Goal: Transaction & Acquisition: Purchase product/service

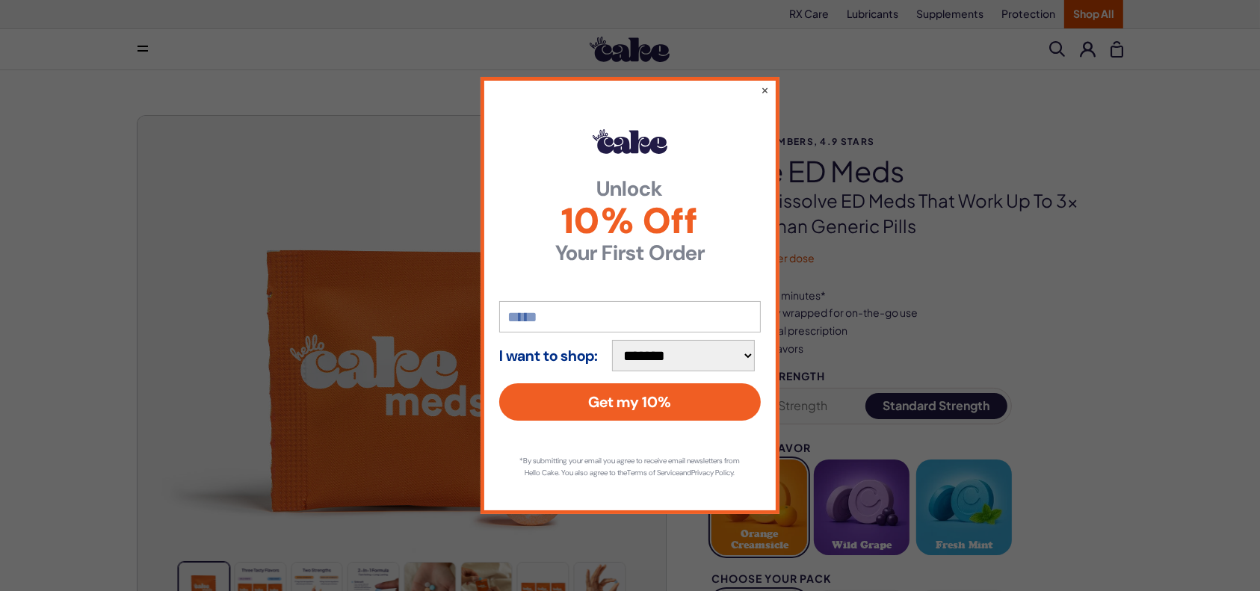
click at [1009, 156] on div "**********" at bounding box center [630, 295] width 1260 height 591
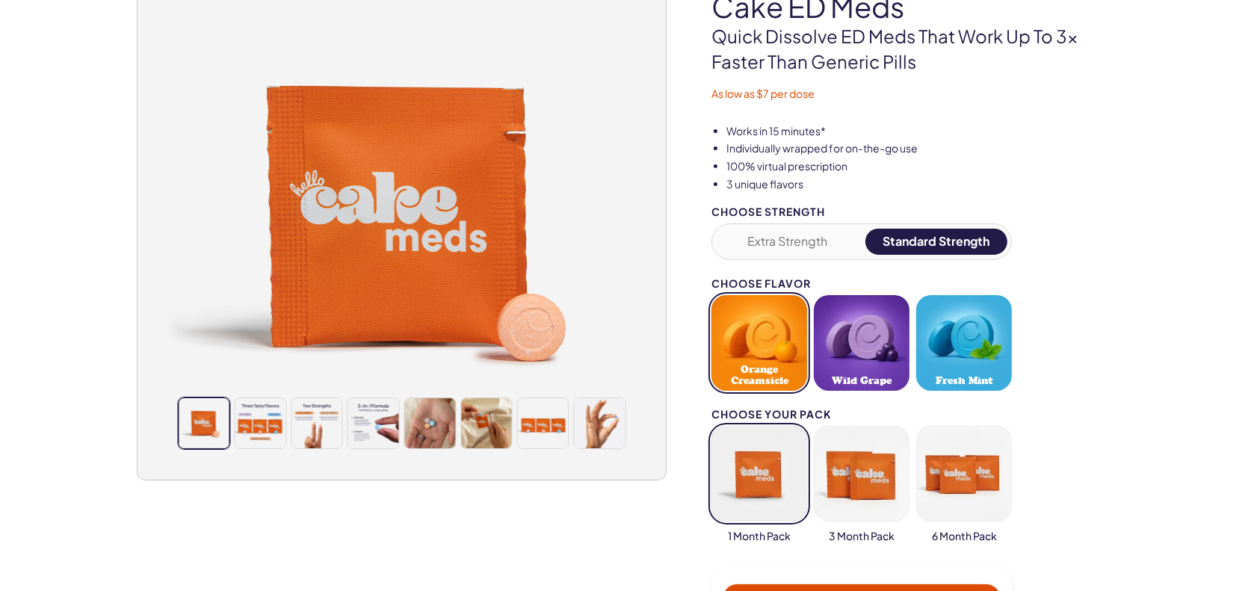
scroll to position [166, 0]
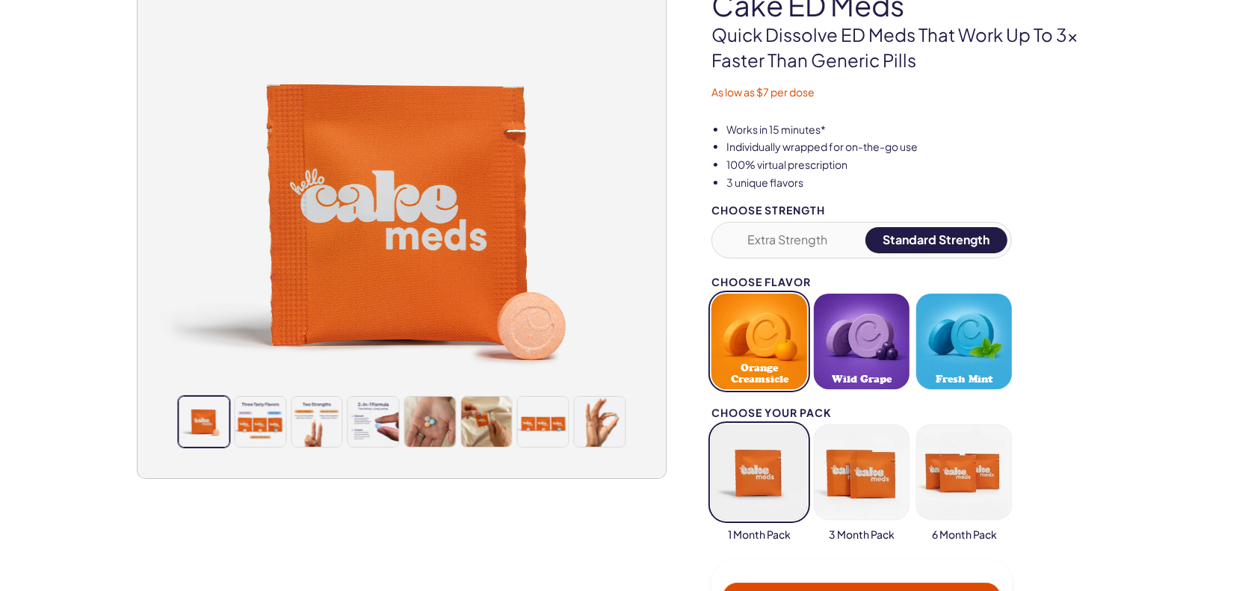
click at [398, 225] on img at bounding box center [402, 214] width 528 height 528
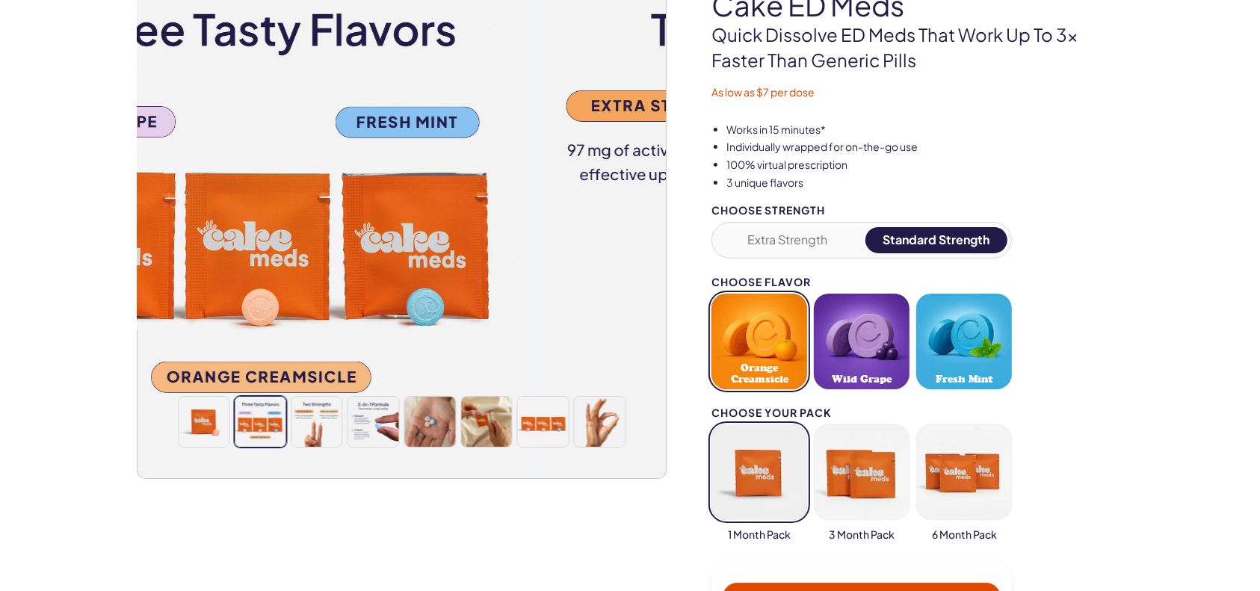
click at [402, 226] on img at bounding box center [263, 214] width 528 height 528
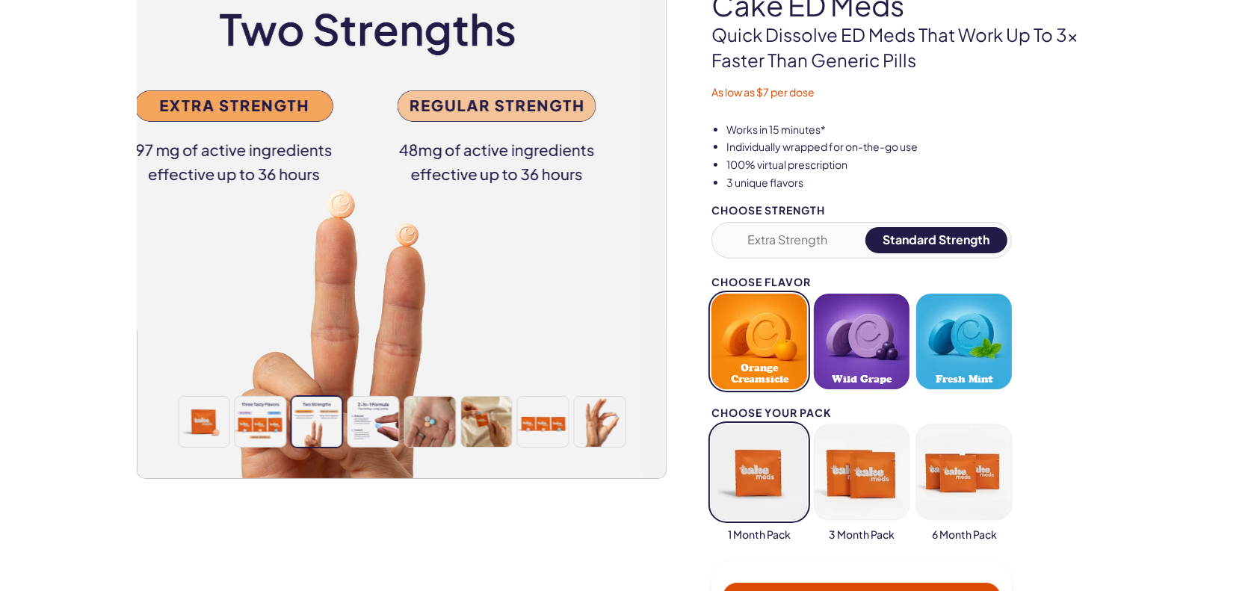
click at [340, 214] on img at bounding box center [367, 214] width 528 height 528
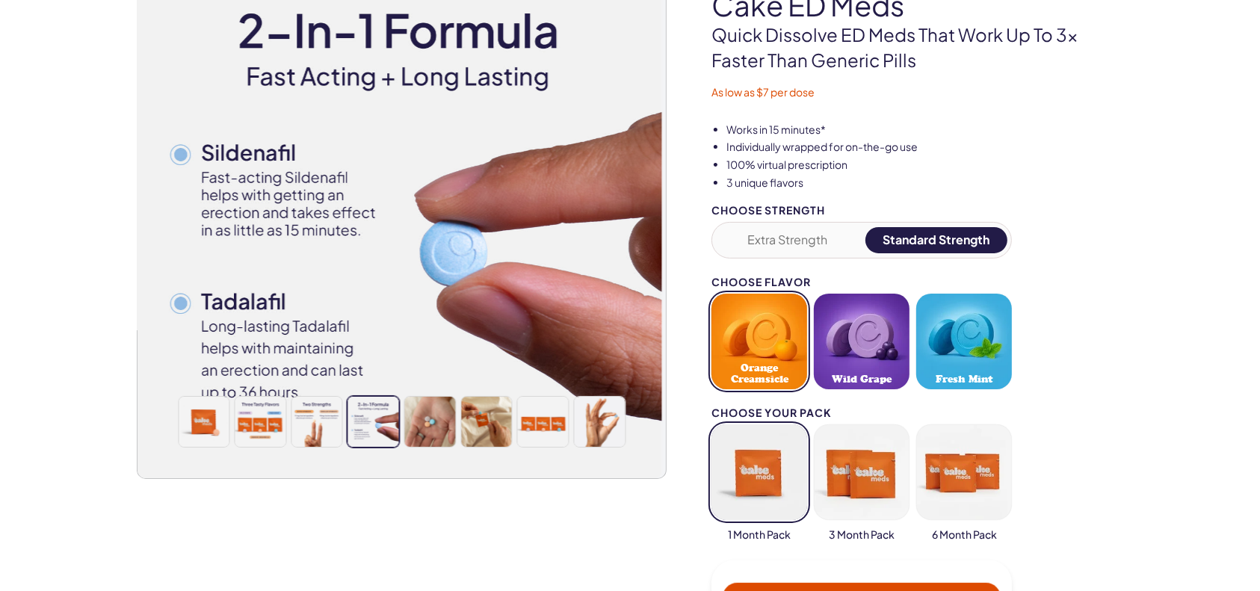
click at [383, 204] on img at bounding box center [397, 214] width 528 height 528
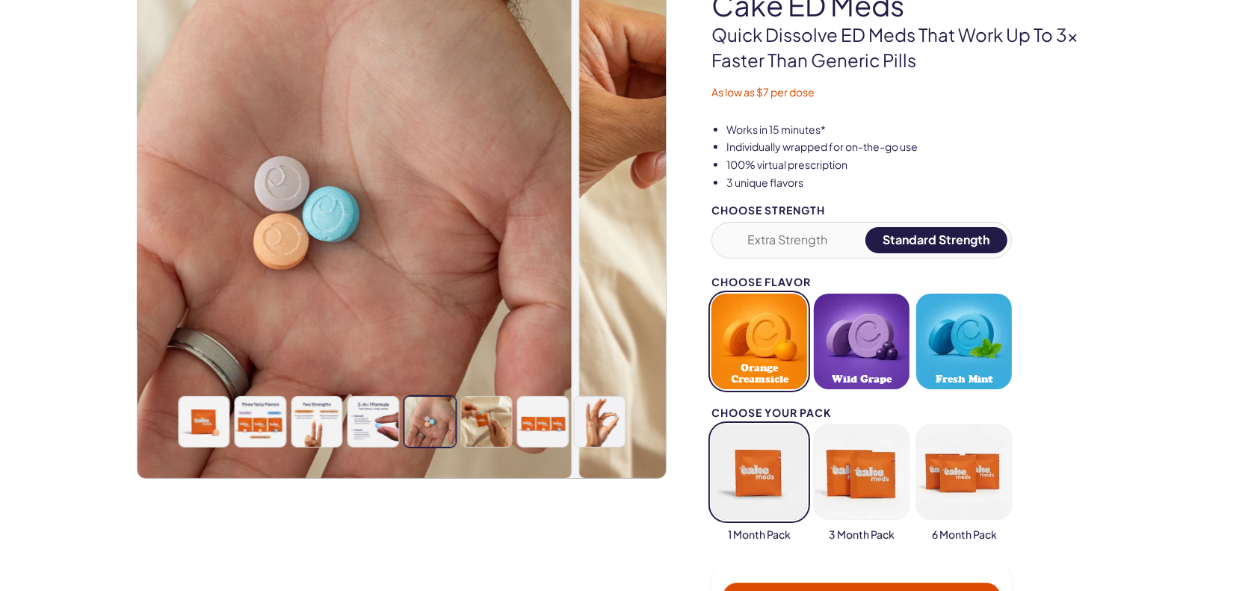
click at [383, 195] on img at bounding box center [307, 214] width 528 height 528
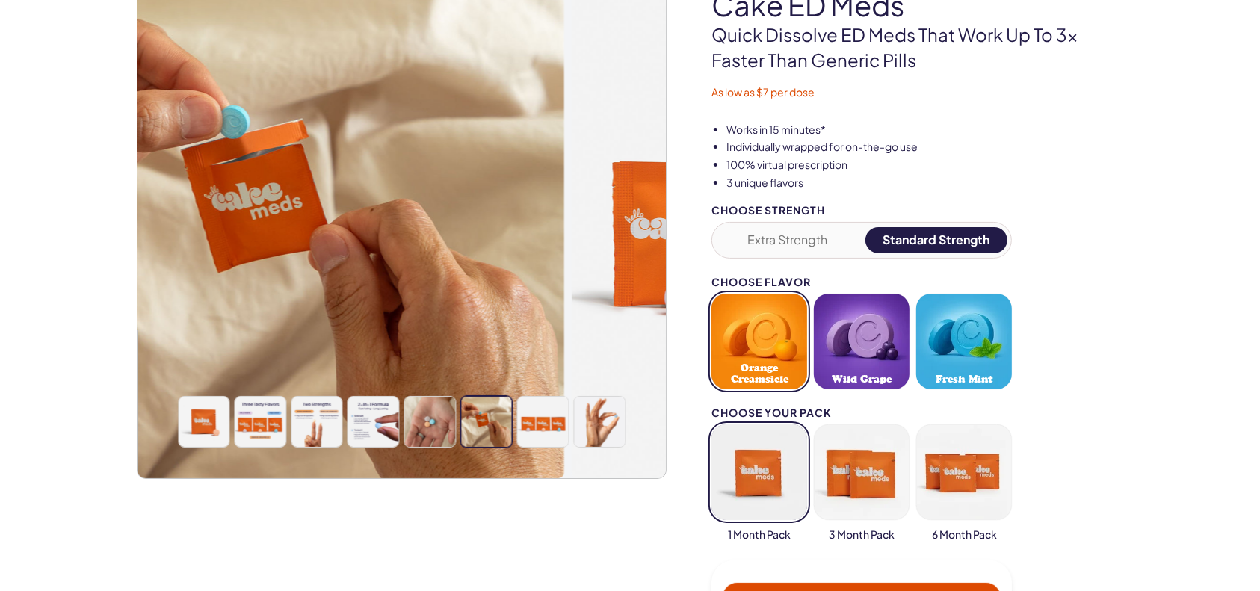
click at [362, 194] on img at bounding box center [300, 214] width 528 height 528
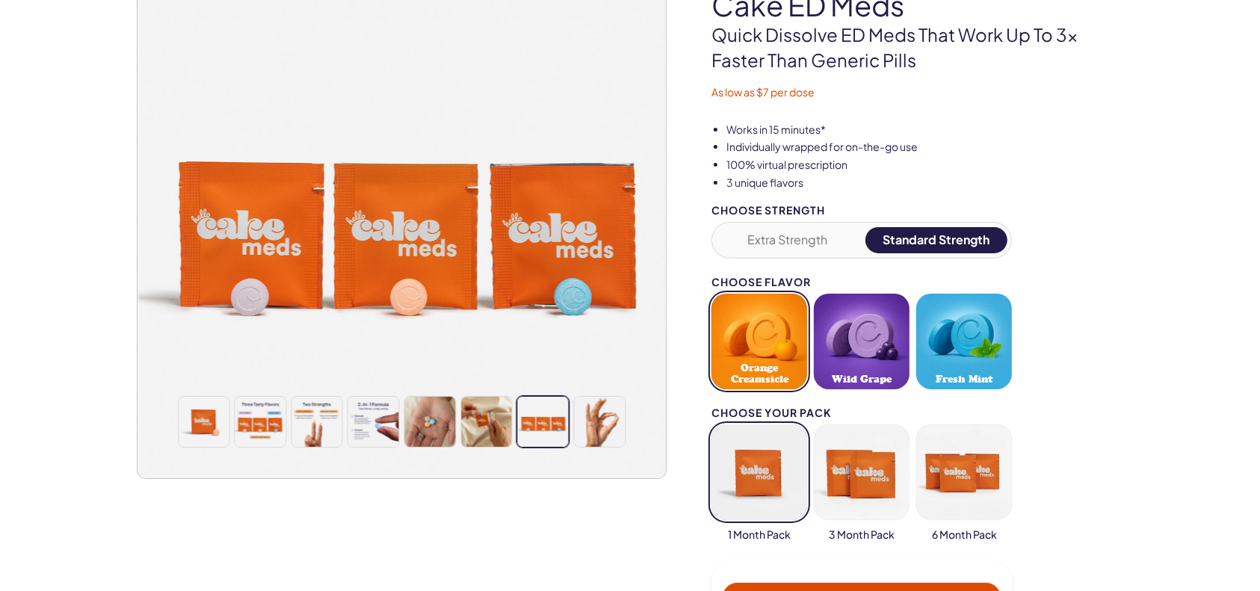
click at [404, 206] on img at bounding box center [402, 214] width 528 height 528
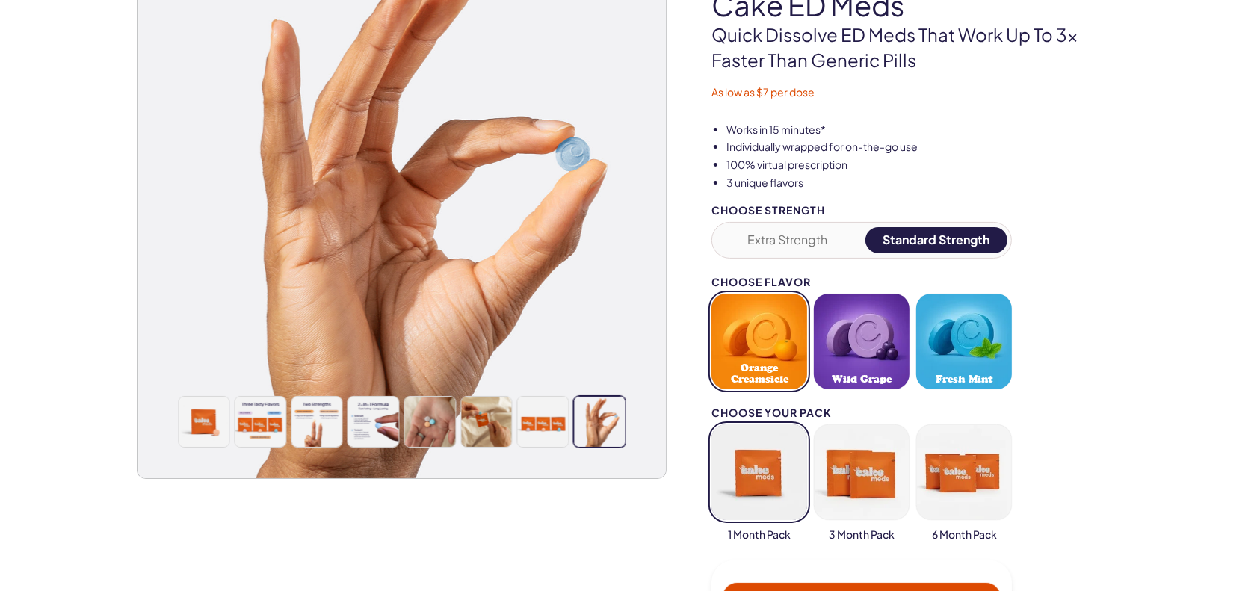
click at [368, 203] on img at bounding box center [402, 214] width 528 height 528
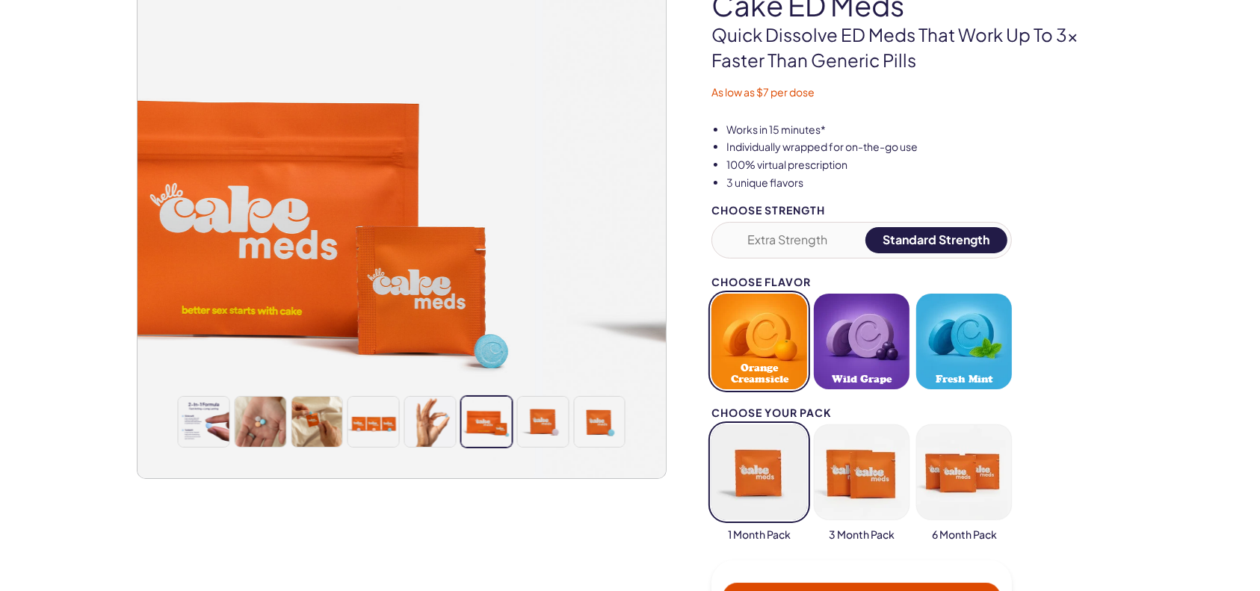
click at [360, 197] on img at bounding box center [271, 214] width 528 height 528
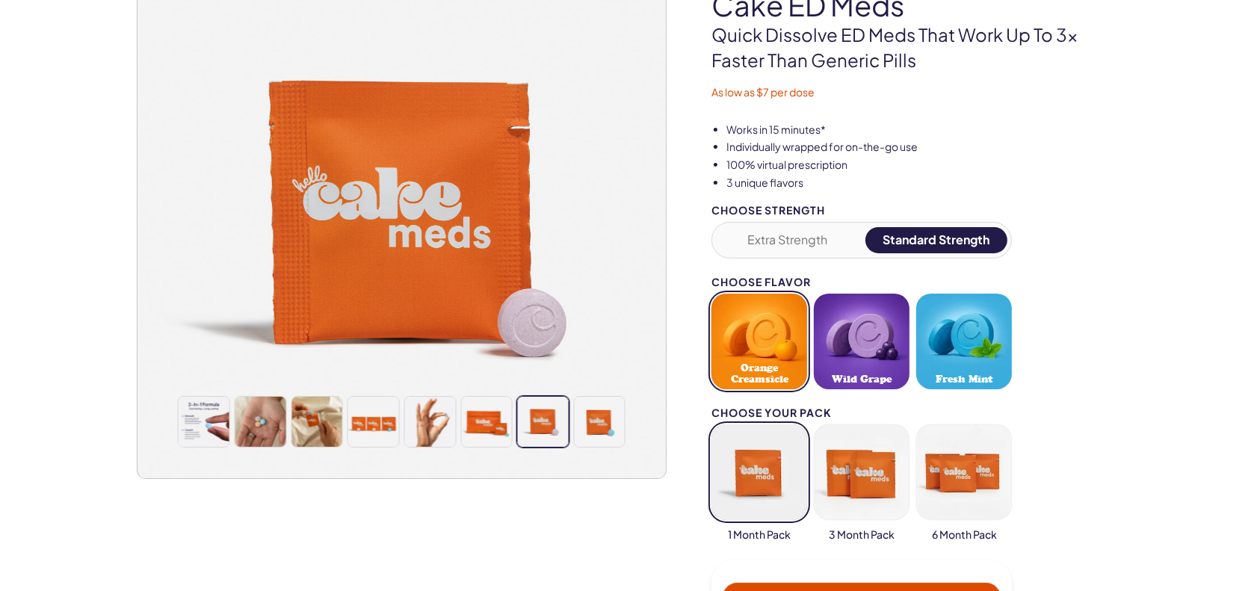
click at [454, 189] on img at bounding box center [403, 214] width 528 height 528
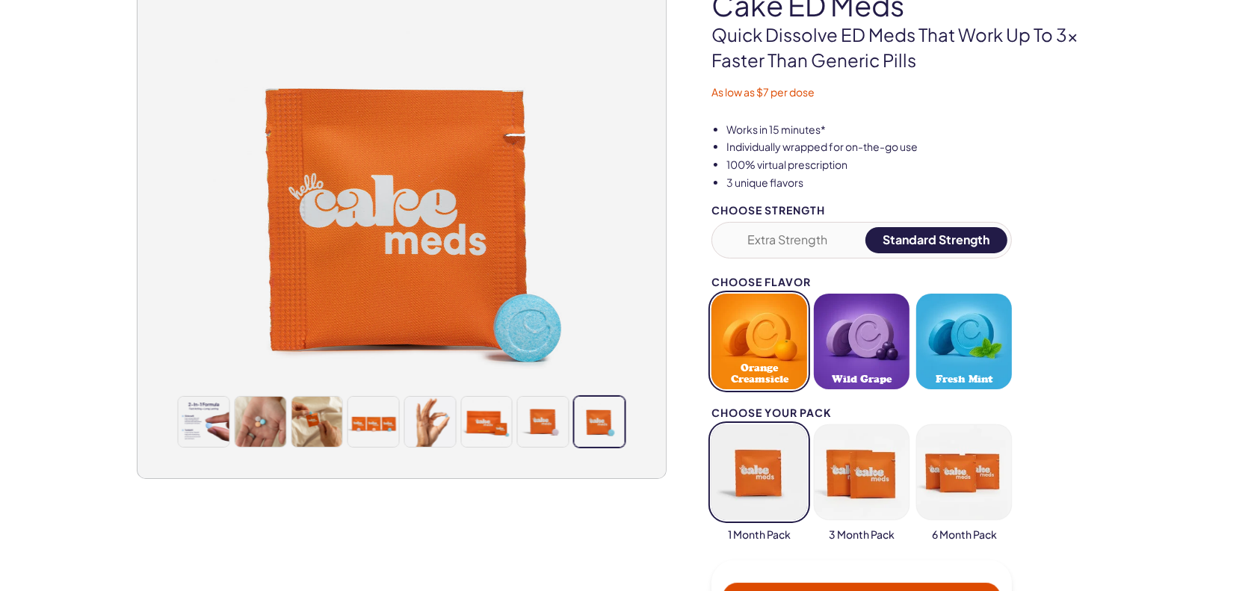
click at [398, 194] on img at bounding box center [403, 214] width 528 height 528
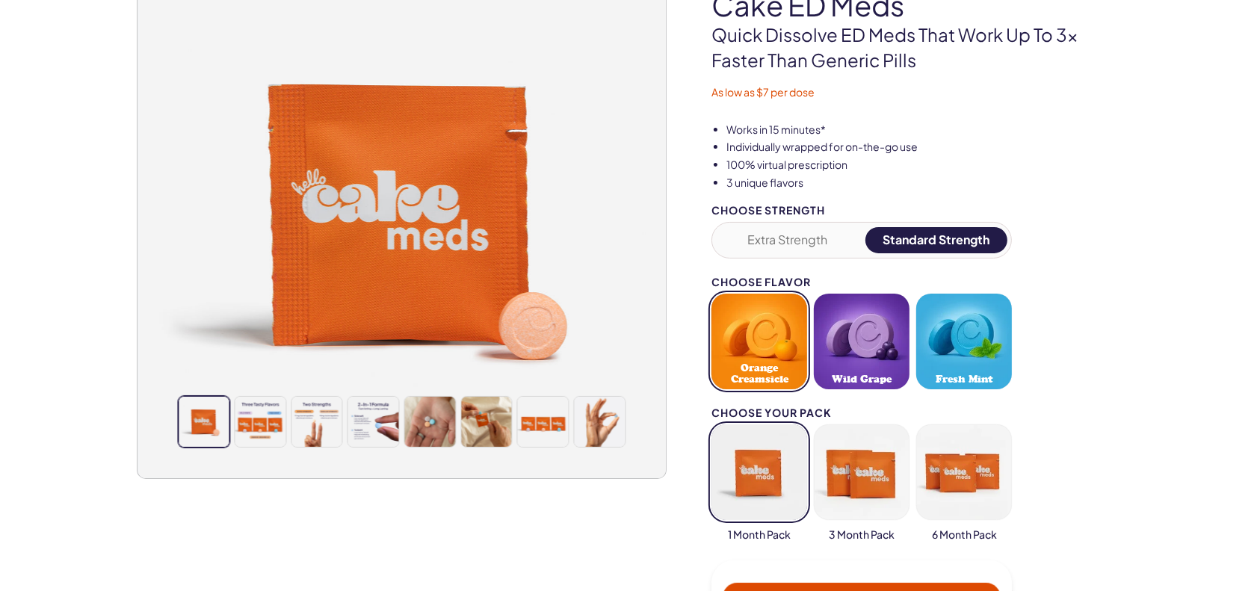
click at [383, 194] on img at bounding box center [403, 214] width 528 height 528
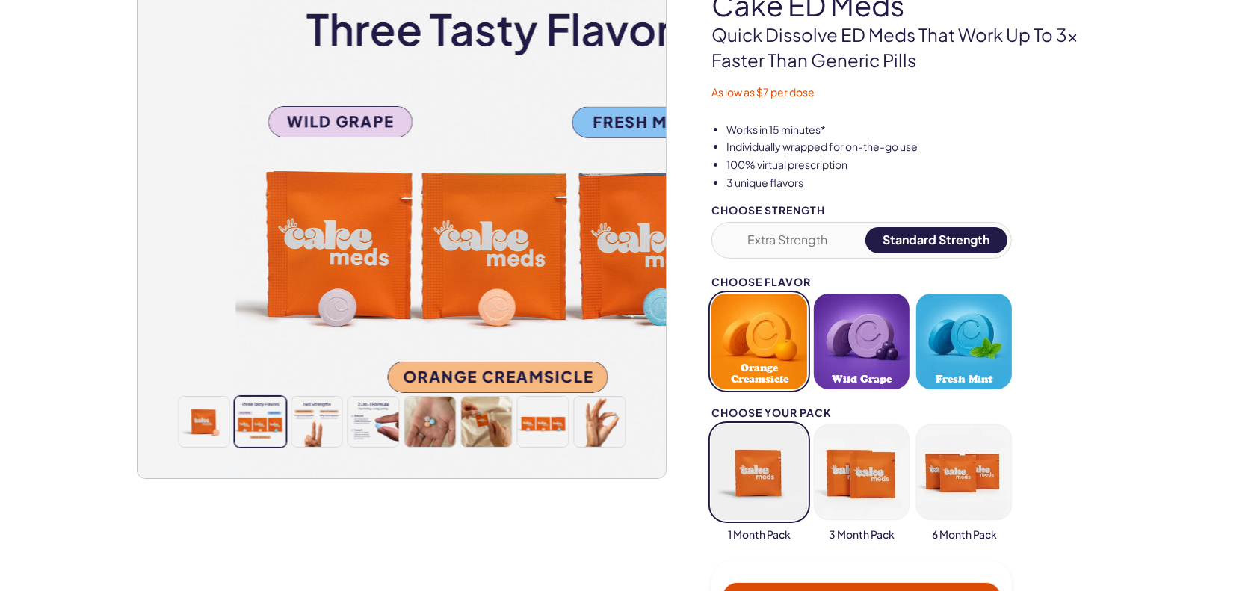
click at [465, 206] on img at bounding box center [499, 214] width 528 height 528
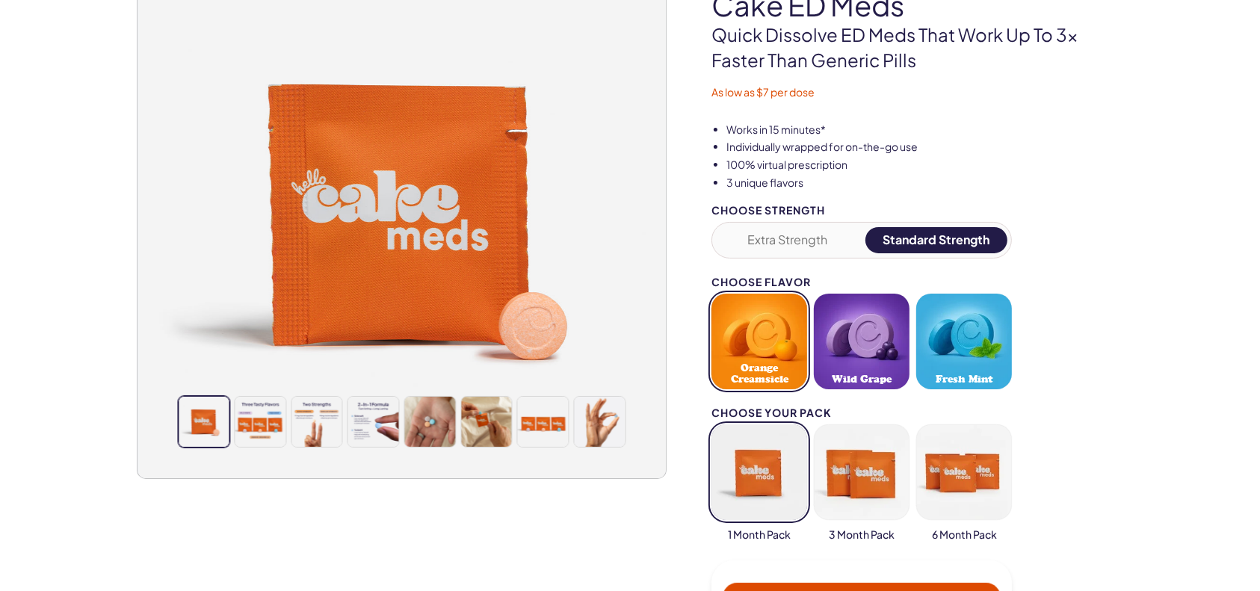
click at [486, 215] on img at bounding box center [403, 214] width 528 height 528
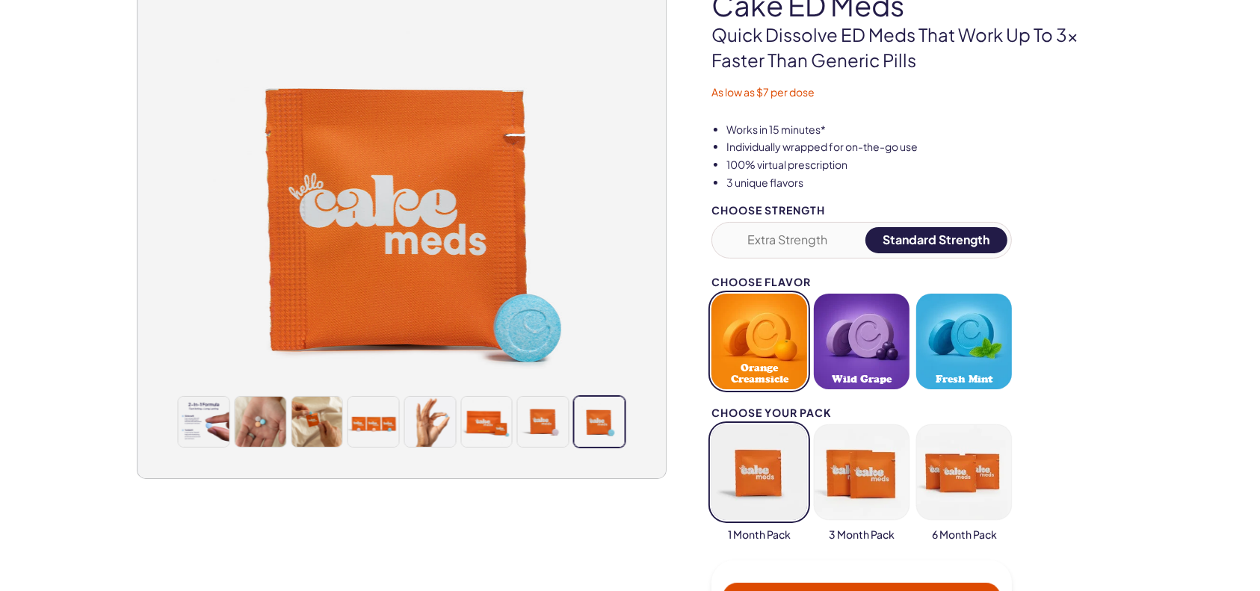
click at [470, 217] on img at bounding box center [403, 214] width 528 height 528
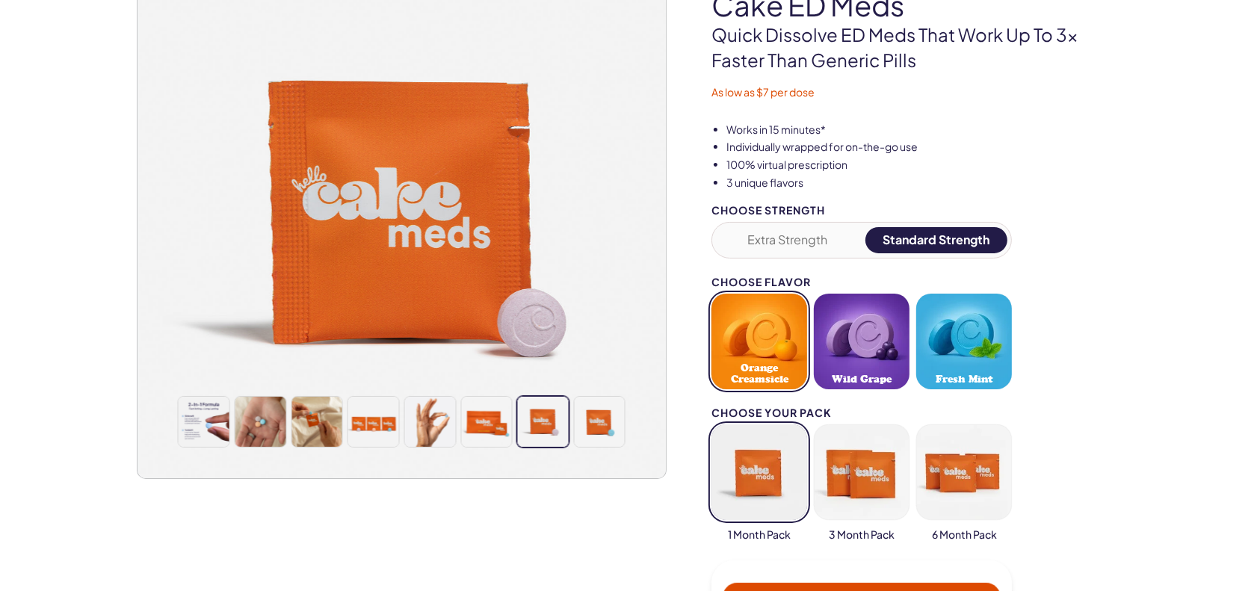
click at [476, 213] on img at bounding box center [402, 214] width 528 height 528
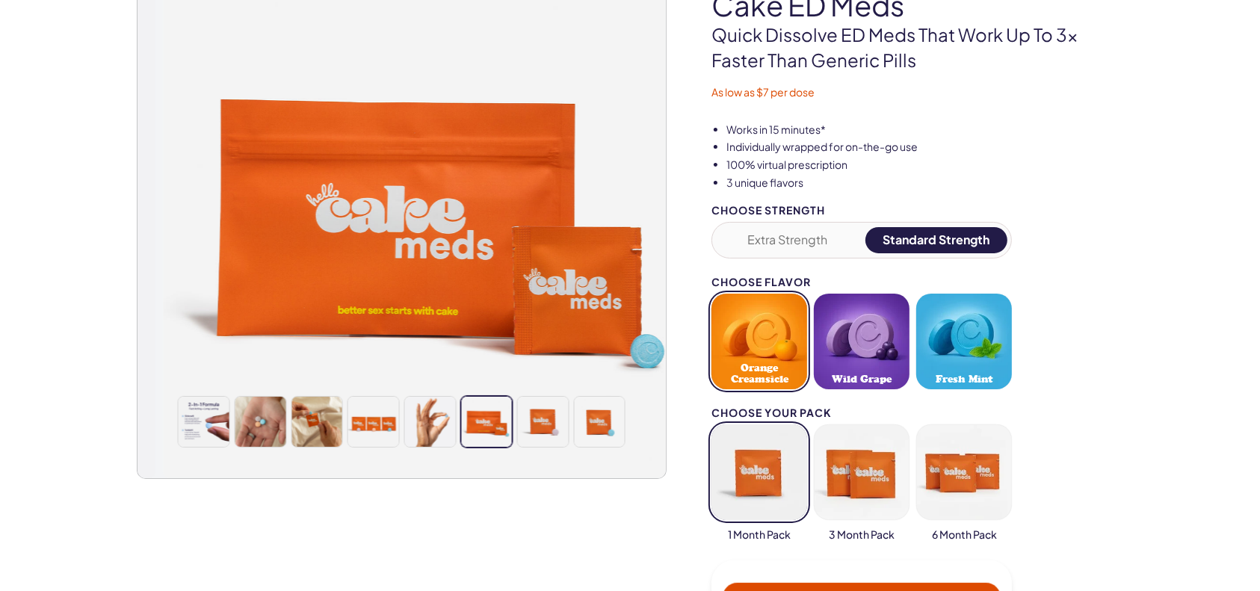
click at [491, 209] on img at bounding box center [427, 214] width 528 height 528
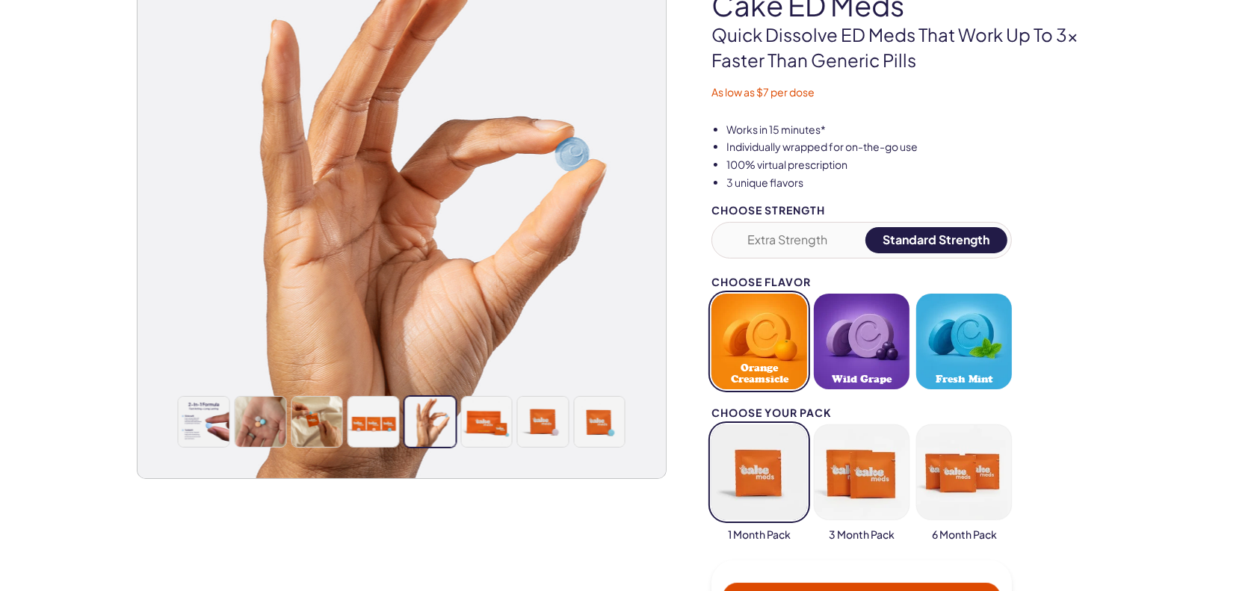
click at [555, 226] on img at bounding box center [402, 214] width 528 height 528
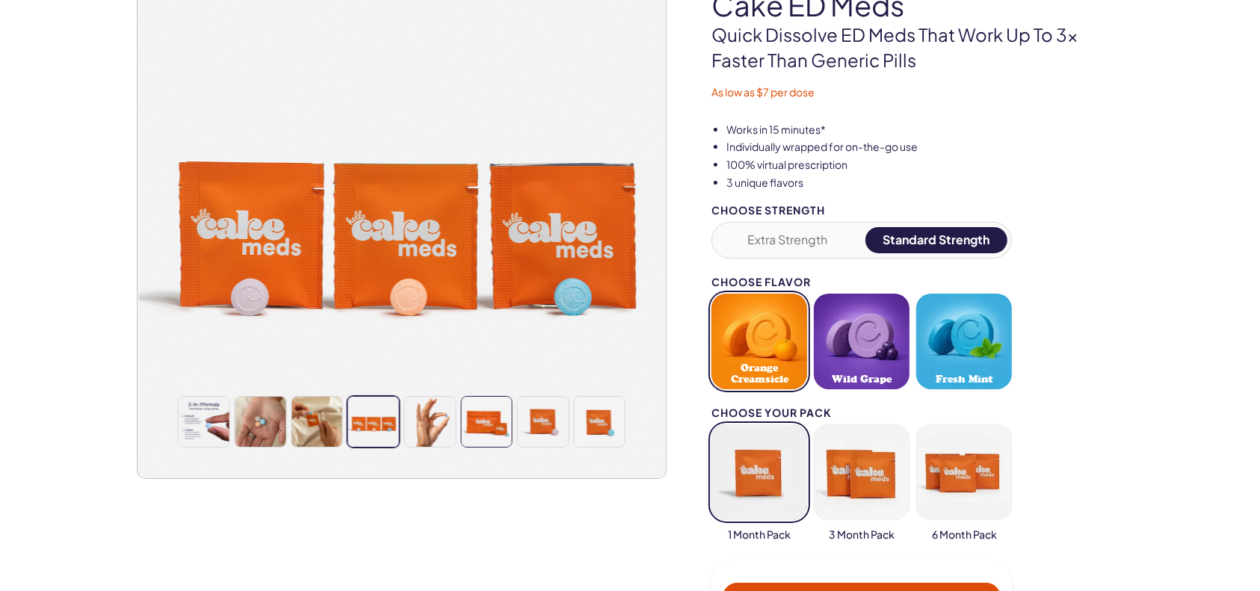
click at [490, 426] on img at bounding box center [486, 422] width 51 height 51
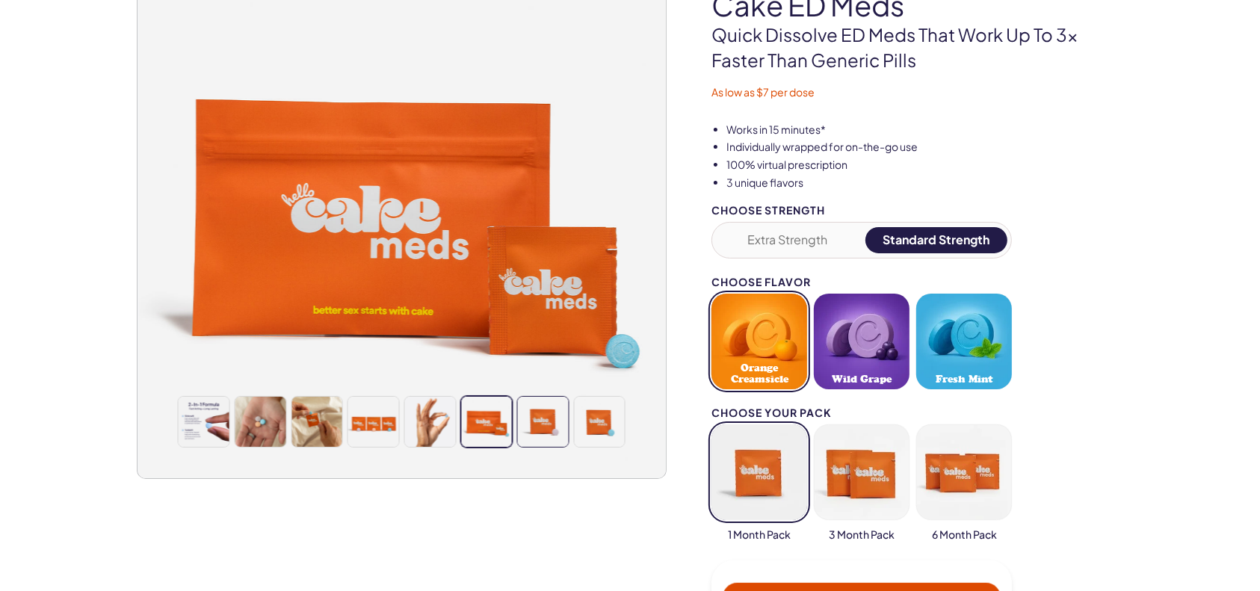
click at [556, 422] on img at bounding box center [543, 422] width 51 height 51
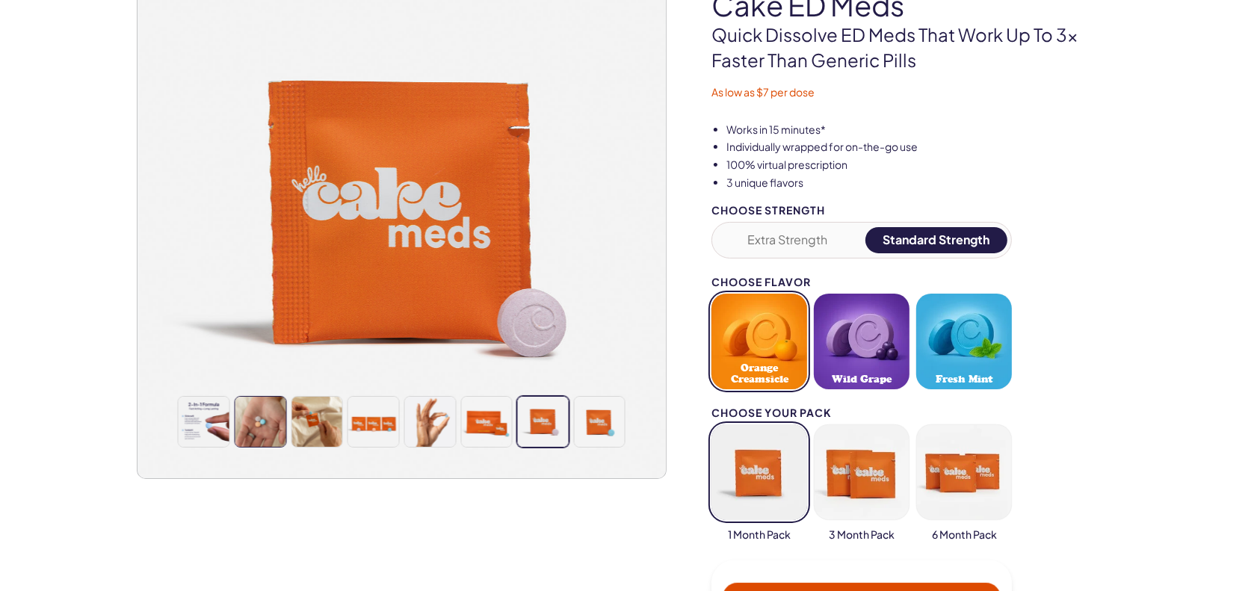
click at [266, 432] on img at bounding box center [260, 422] width 51 height 51
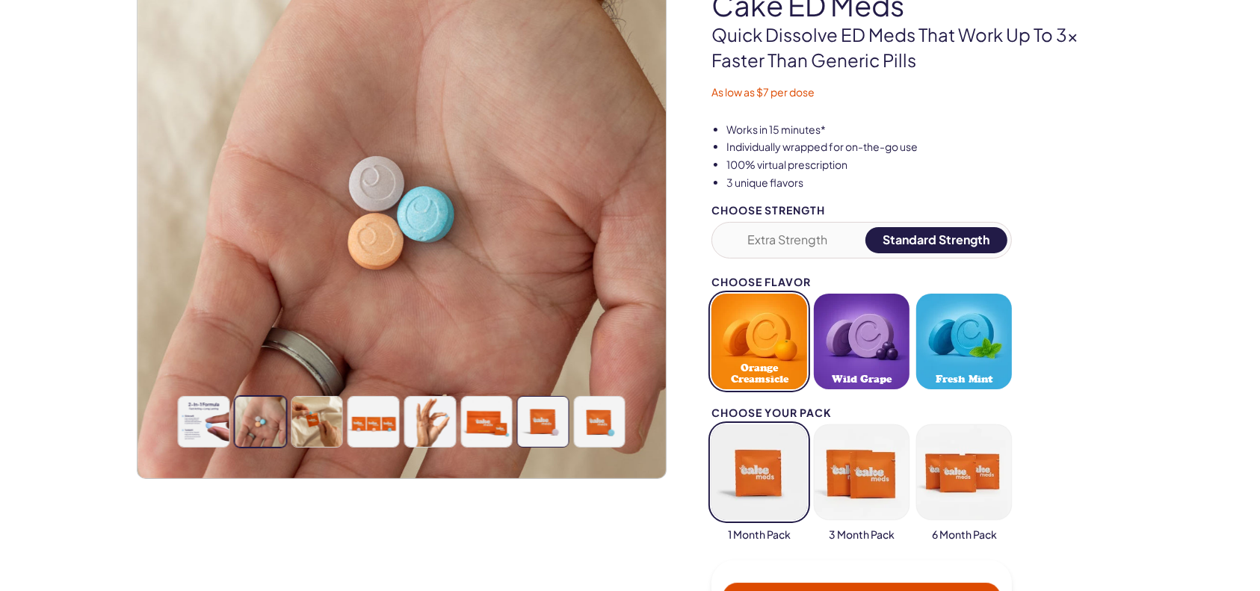
click at [518, 422] on img at bounding box center [543, 422] width 51 height 51
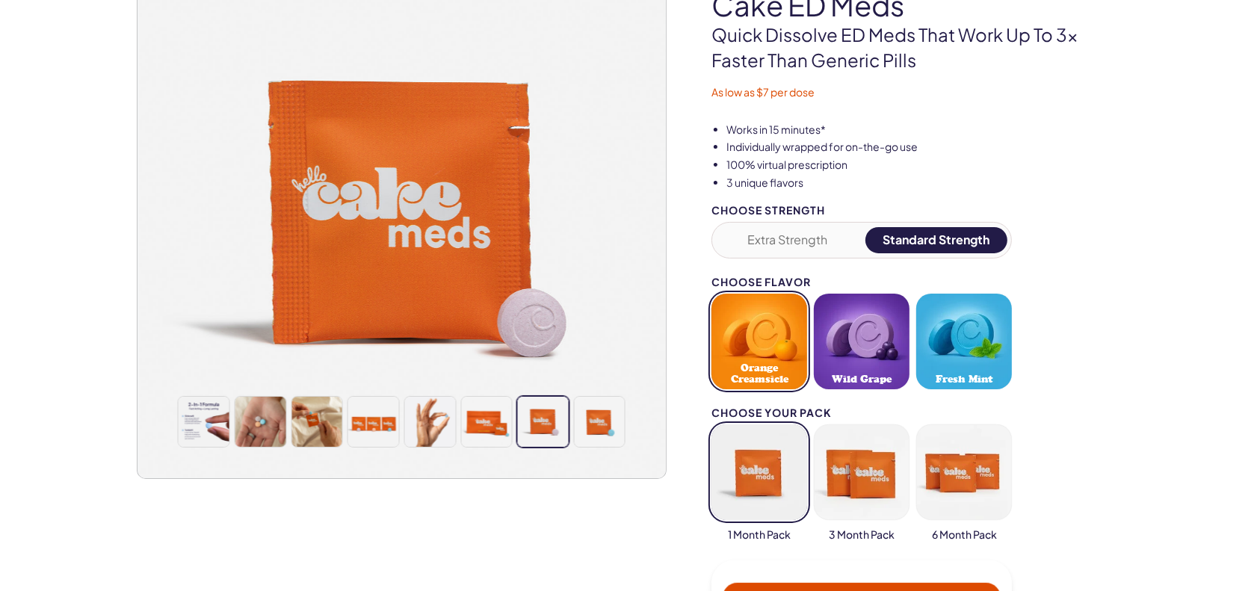
click at [559, 432] on img at bounding box center [543, 422] width 51 height 51
click at [496, 422] on img at bounding box center [486, 422] width 51 height 51
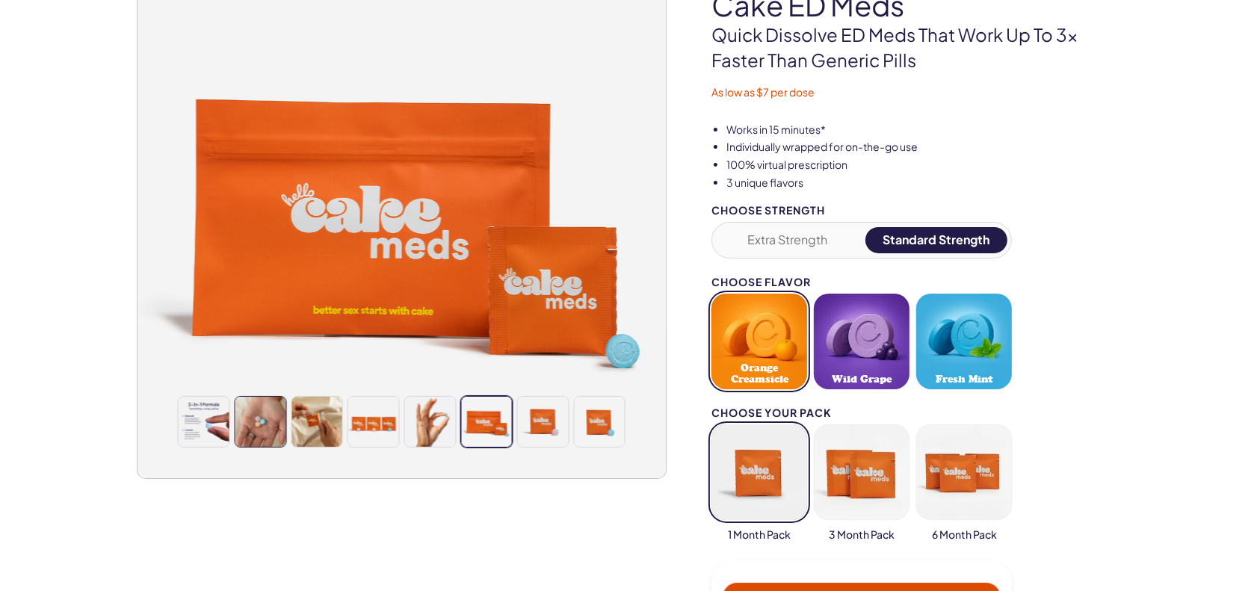
click at [263, 431] on img at bounding box center [260, 422] width 51 height 51
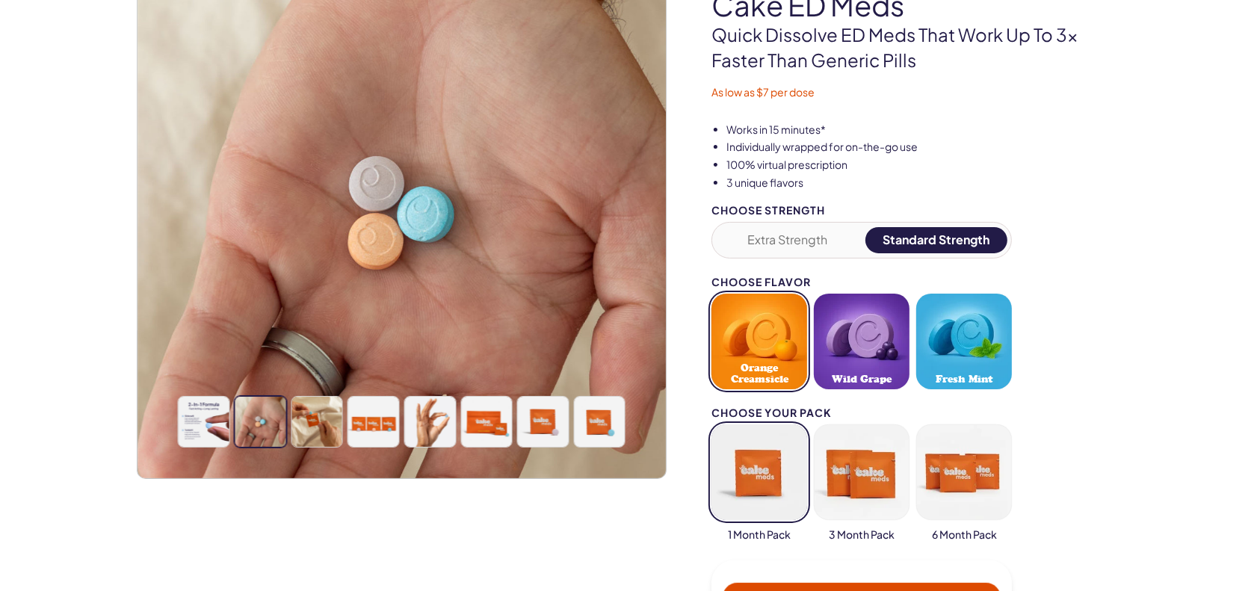
click at [261, 418] on img at bounding box center [260, 422] width 51 height 51
